Goal: Task Accomplishment & Management: Manage account settings

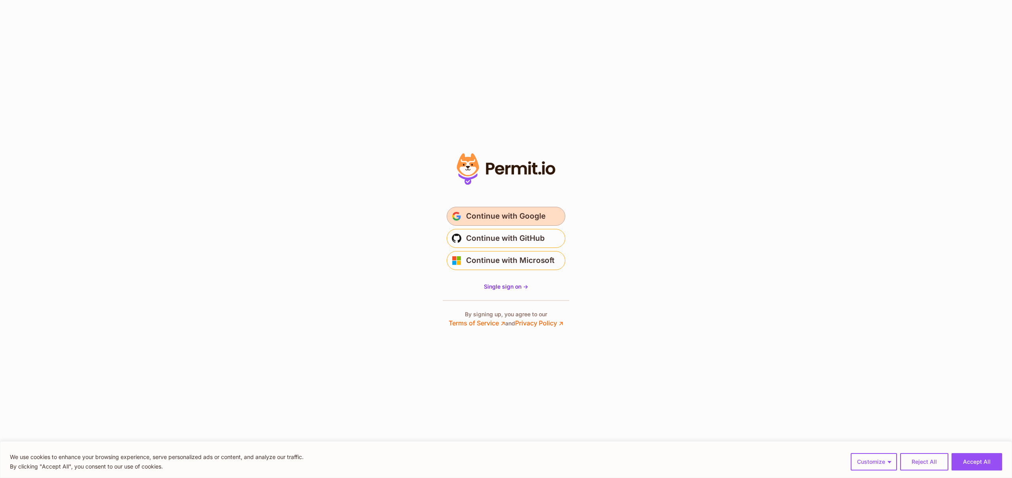
click at [525, 210] on span "Continue with Google" at bounding box center [505, 216] width 79 height 13
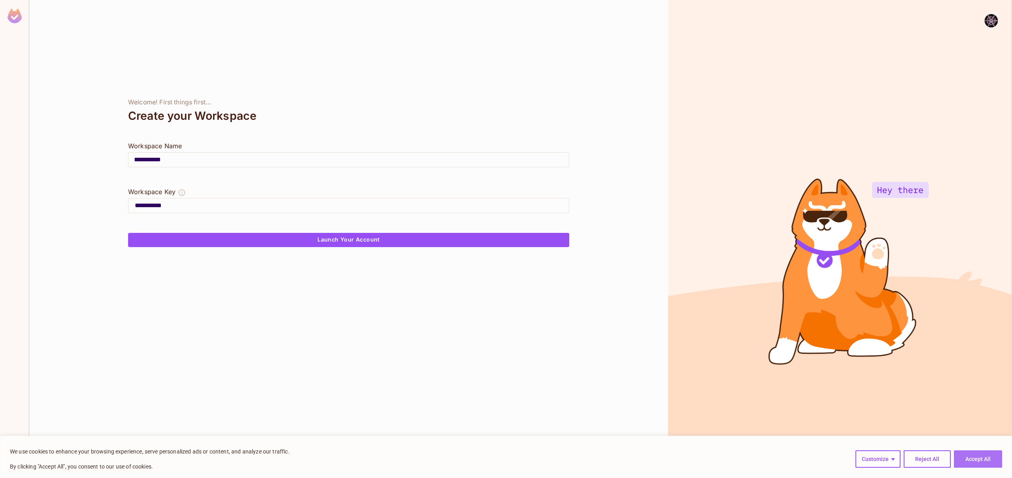
click at [972, 459] on button "Accept All" at bounding box center [978, 458] width 48 height 17
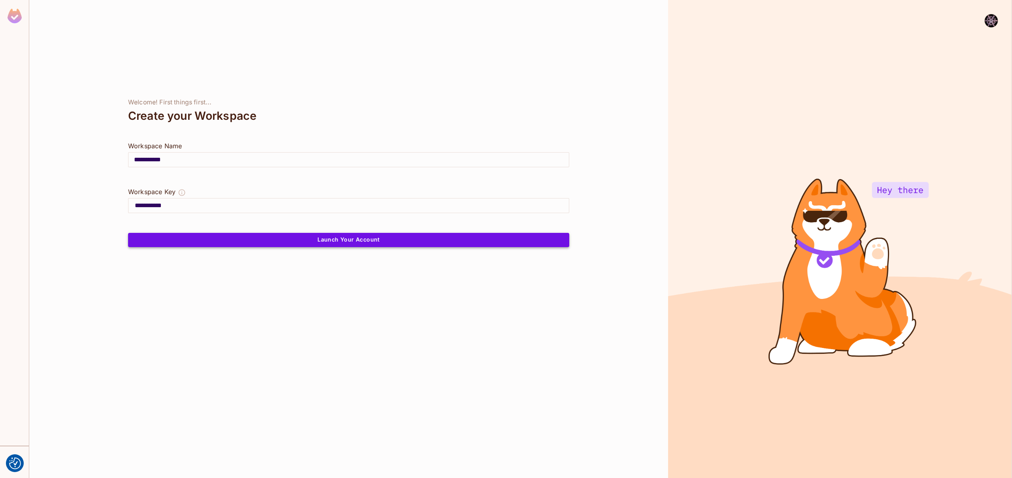
click at [349, 240] on button "Launch Your Account" at bounding box center [348, 240] width 441 height 14
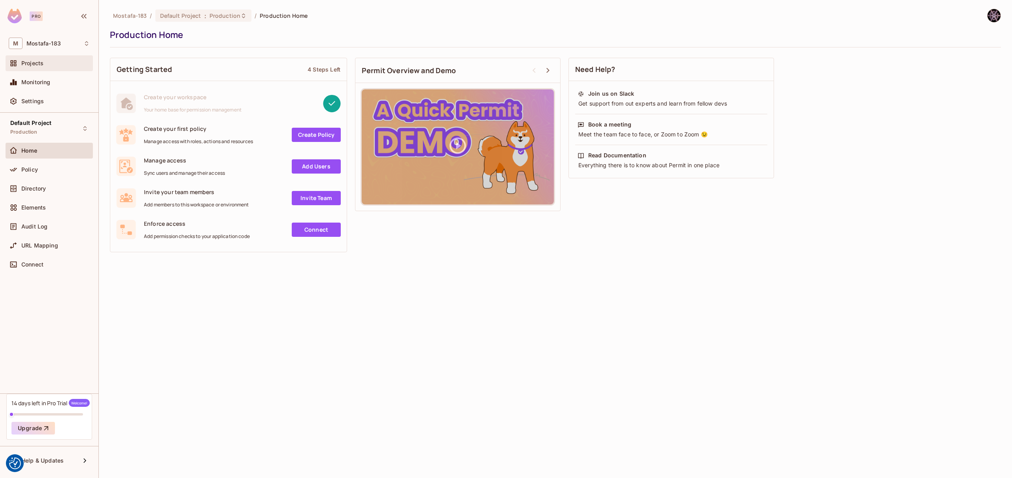
click at [40, 65] on span "Projects" at bounding box center [32, 63] width 22 height 6
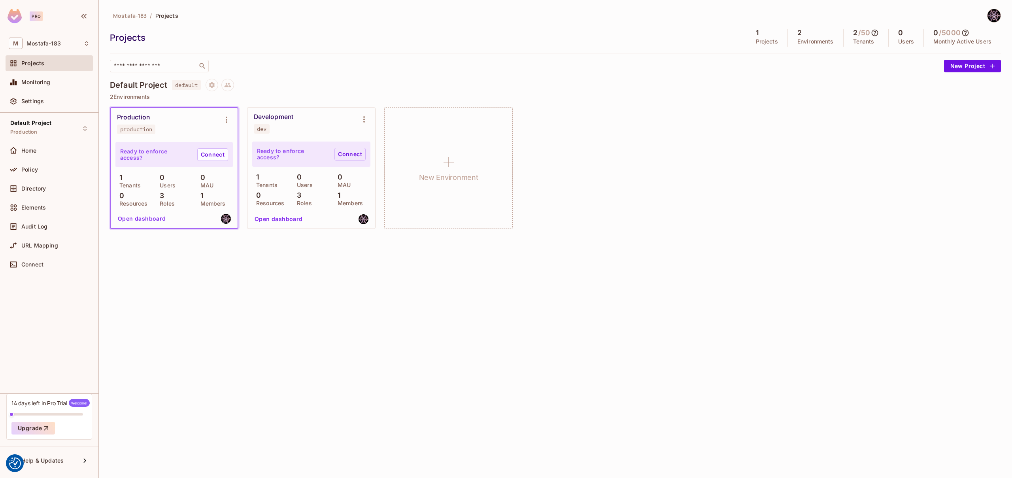
click at [348, 156] on link "Connect" at bounding box center [350, 154] width 31 height 13
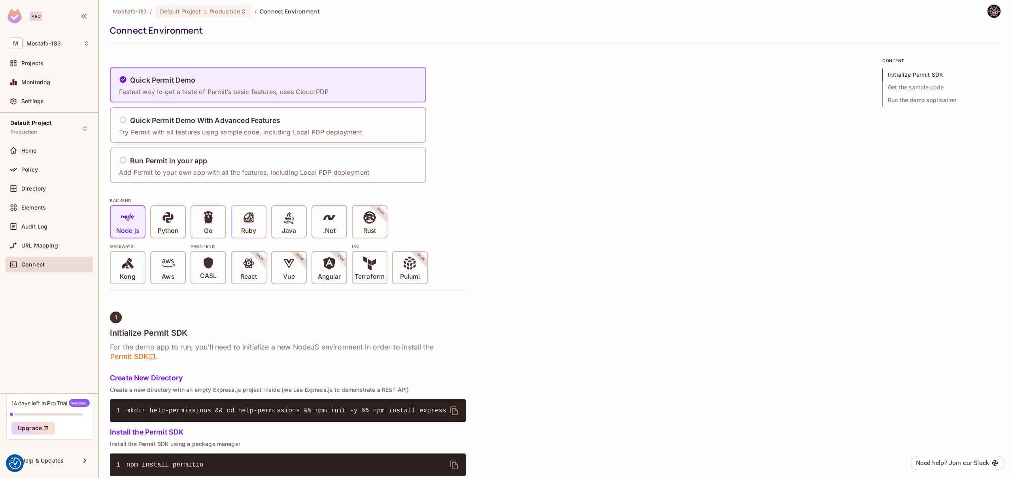
scroll to position [5, 0]
click at [248, 215] on icon at bounding box center [248, 216] width 13 height 13
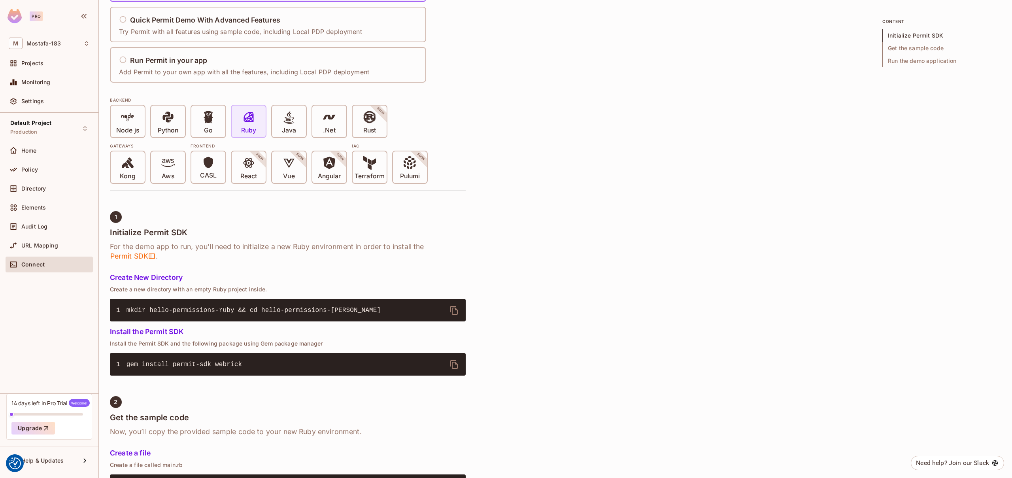
scroll to position [0, 0]
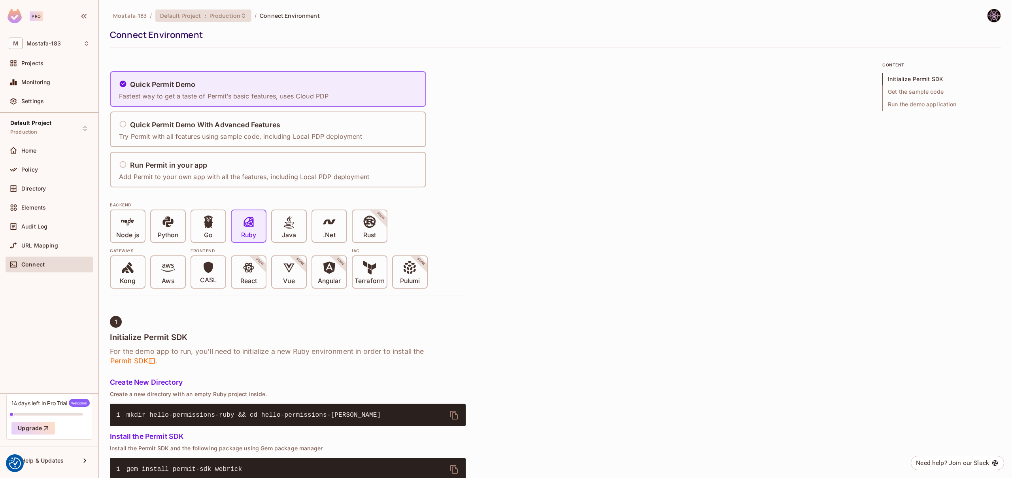
click at [207, 15] on div "Default Project : Production" at bounding box center [198, 16] width 77 height 8
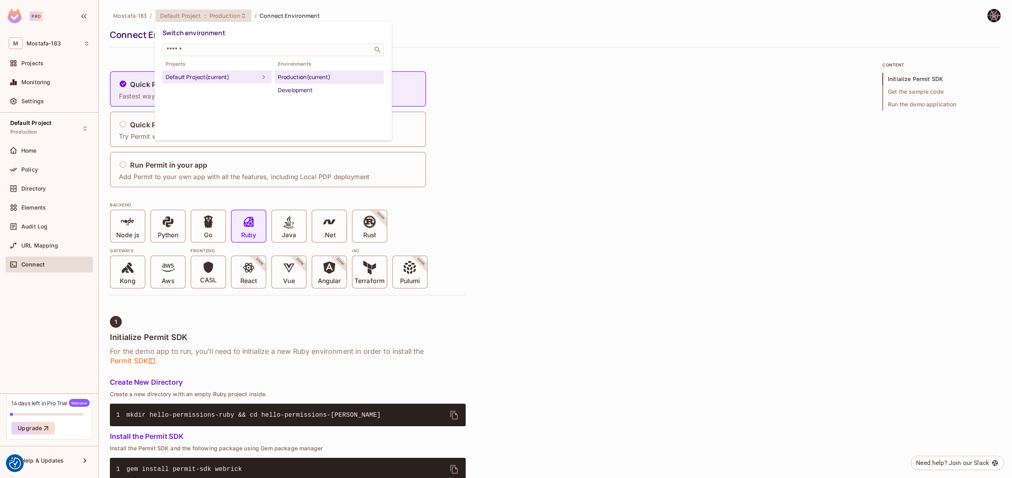
click at [48, 67] on div at bounding box center [506, 239] width 1012 height 478
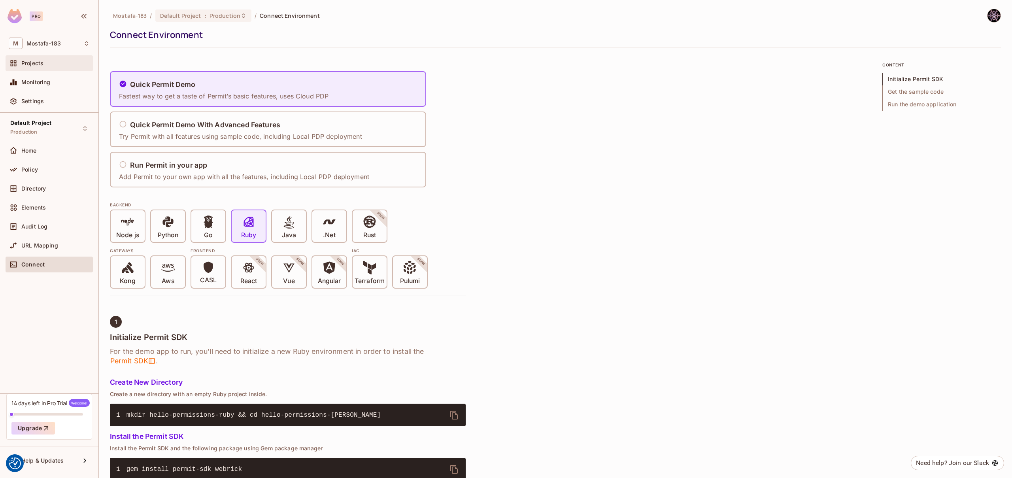
click at [41, 62] on span "Projects" at bounding box center [32, 63] width 22 height 6
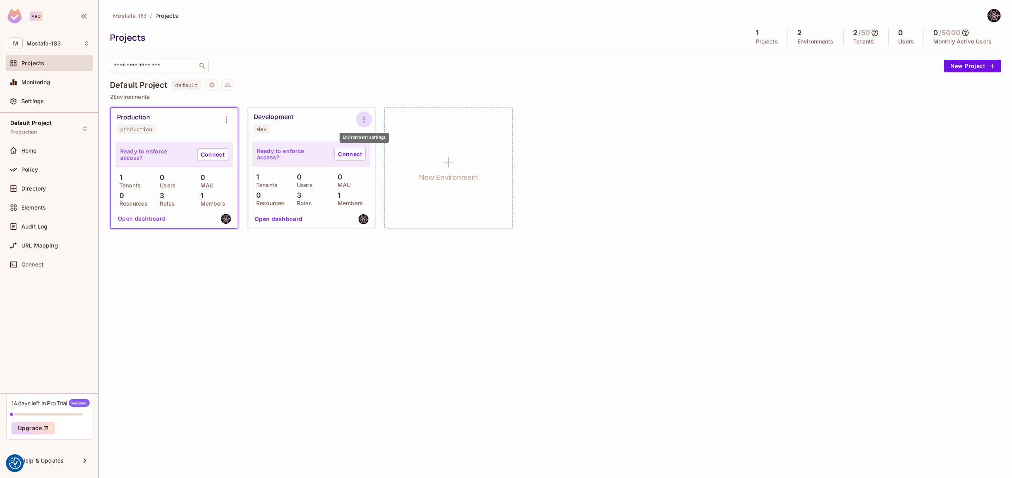
click at [360, 119] on icon "Environment settings" at bounding box center [363, 119] width 9 height 9
click at [414, 155] on div "Copy API Key" at bounding box center [404, 152] width 37 height 8
